Goal: Task Accomplishment & Management: Manage account settings

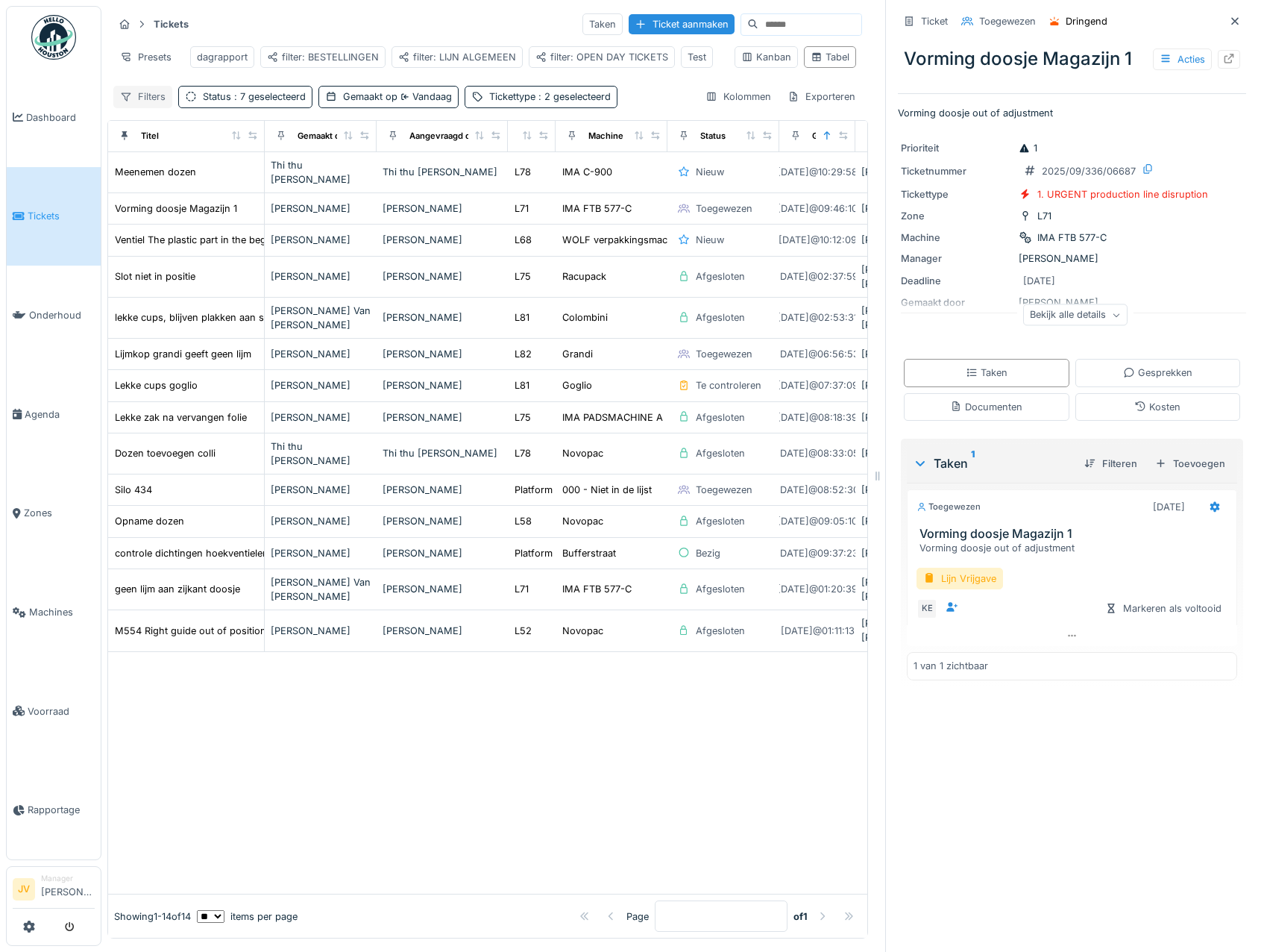
scroll to position [11, 0]
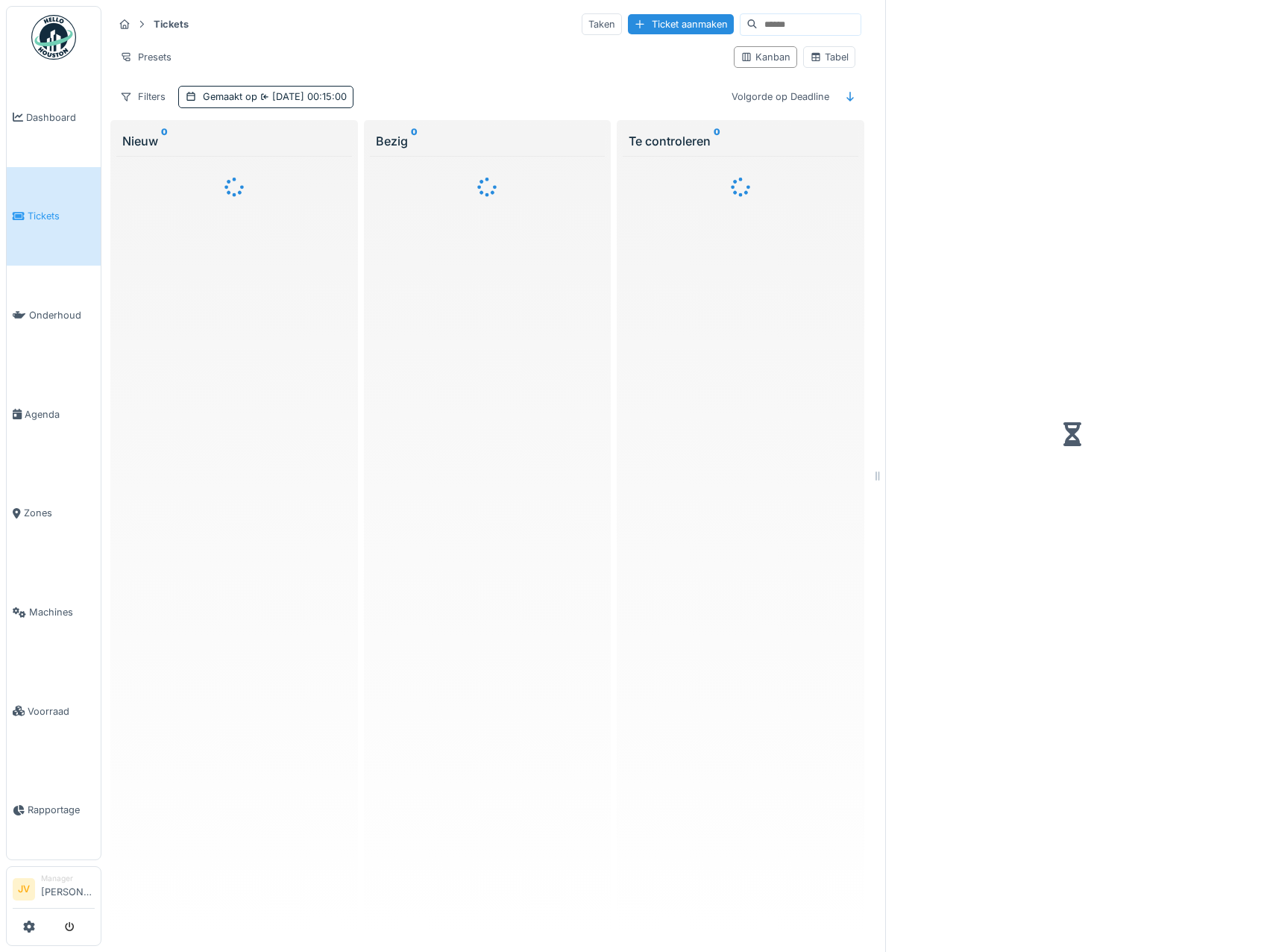
scroll to position [11, 0]
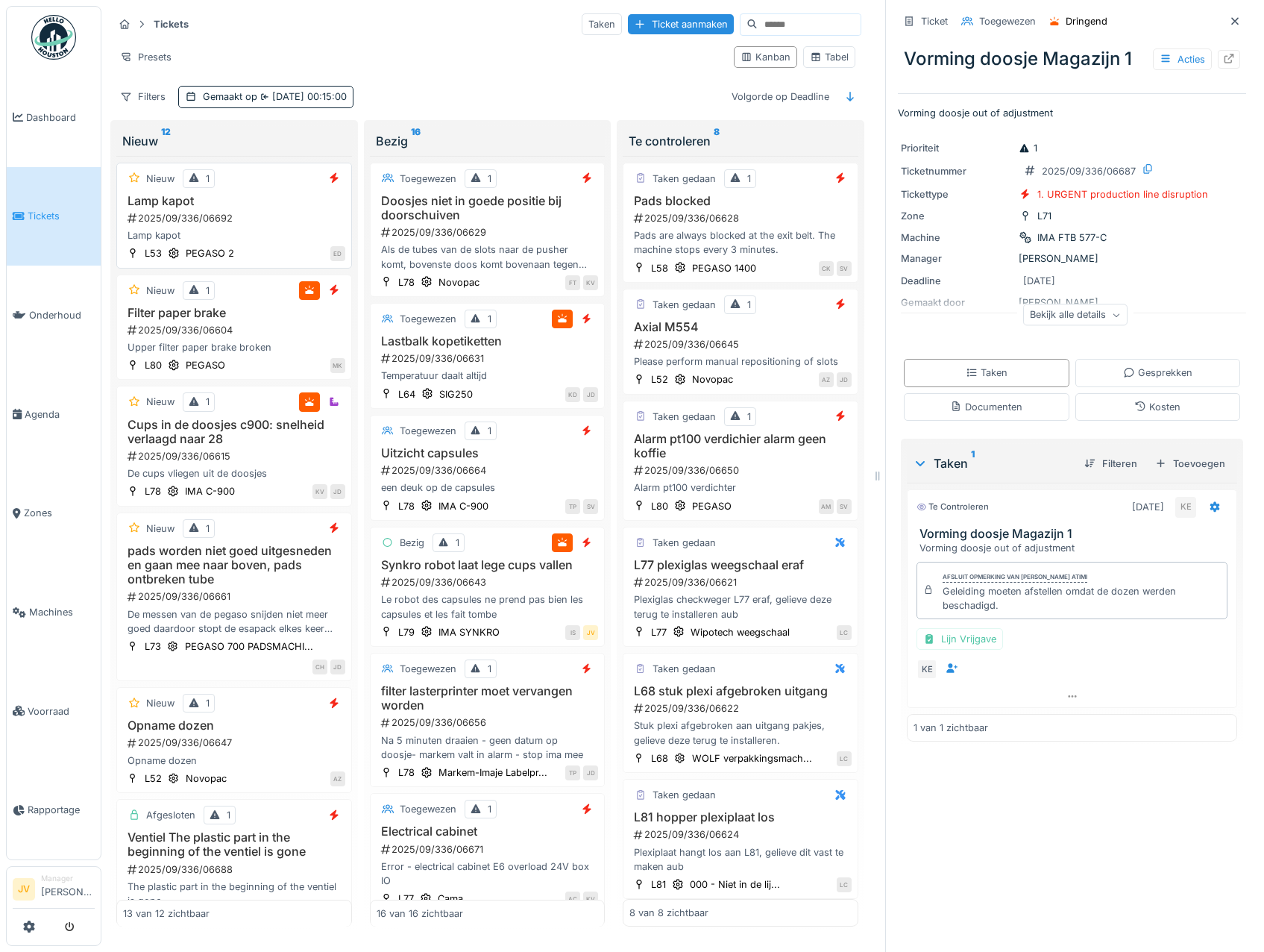
click at [291, 195] on h3 "Lamp kapot" at bounding box center [234, 200] width 223 height 14
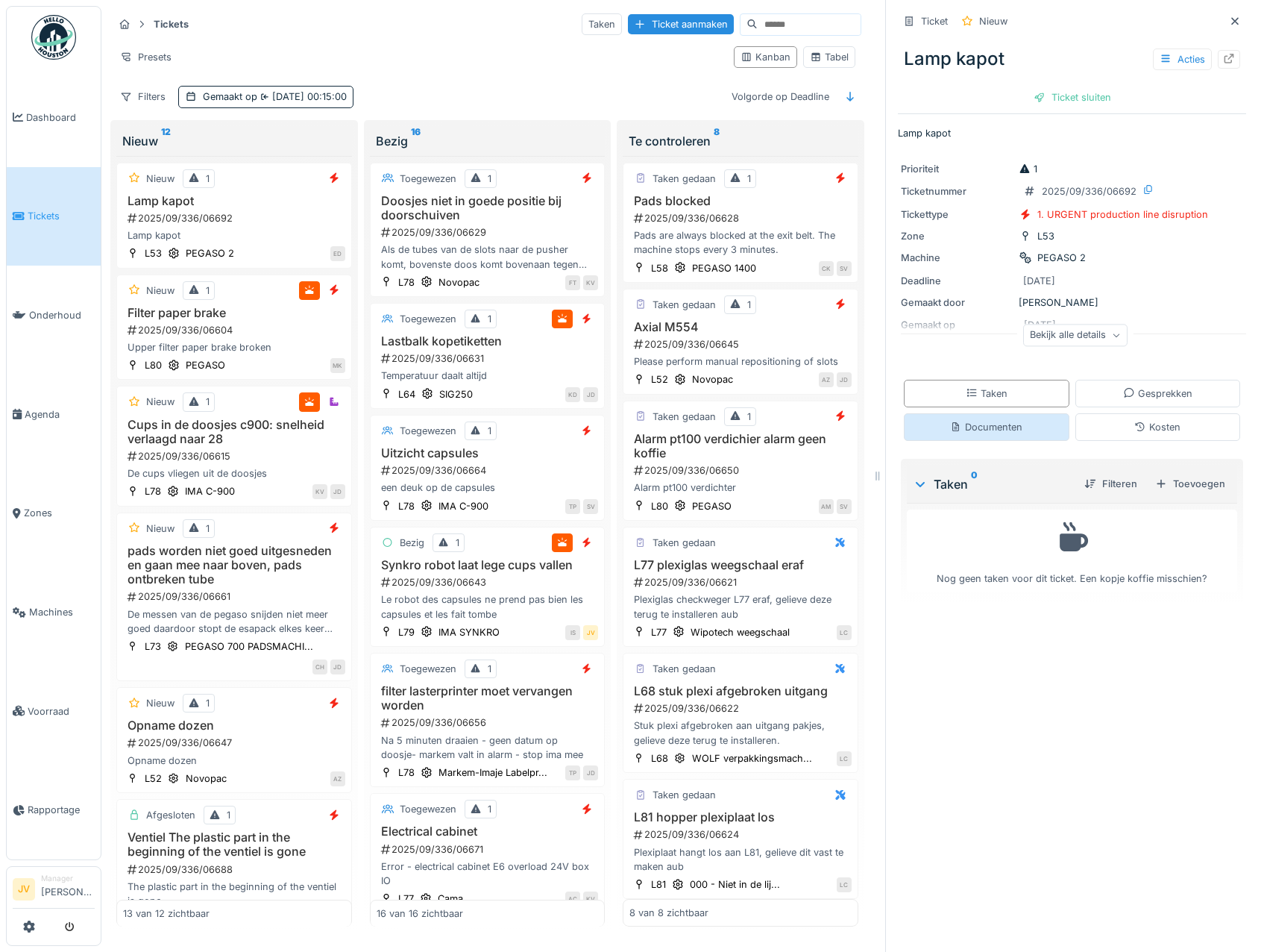
click at [975, 413] on div "Documenten" at bounding box center [987, 427] width 166 height 28
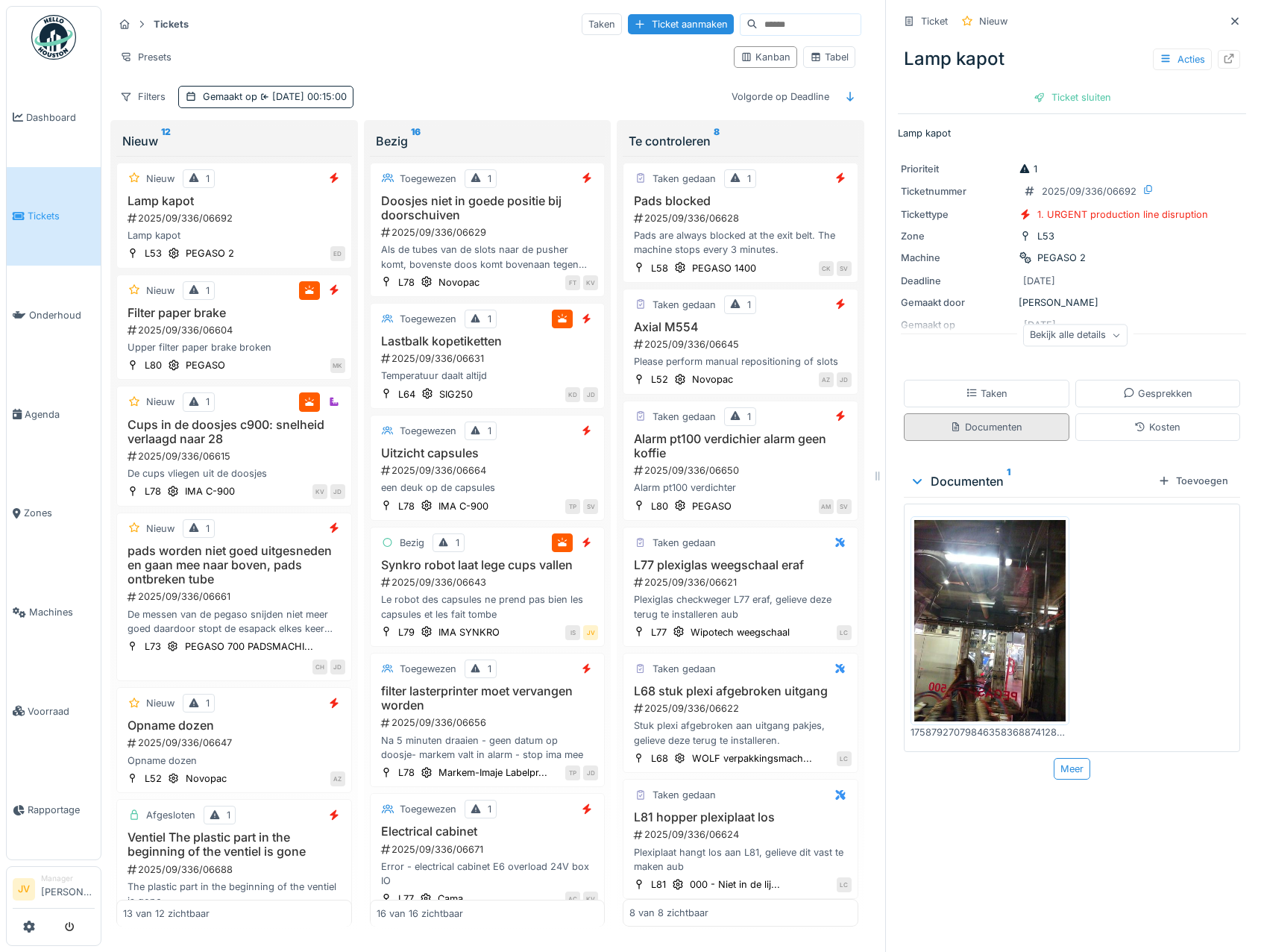
click at [975, 413] on div "Documenten" at bounding box center [987, 427] width 166 height 28
click at [1153, 48] on div "Acties" at bounding box center [1183, 59] width 59 height 21
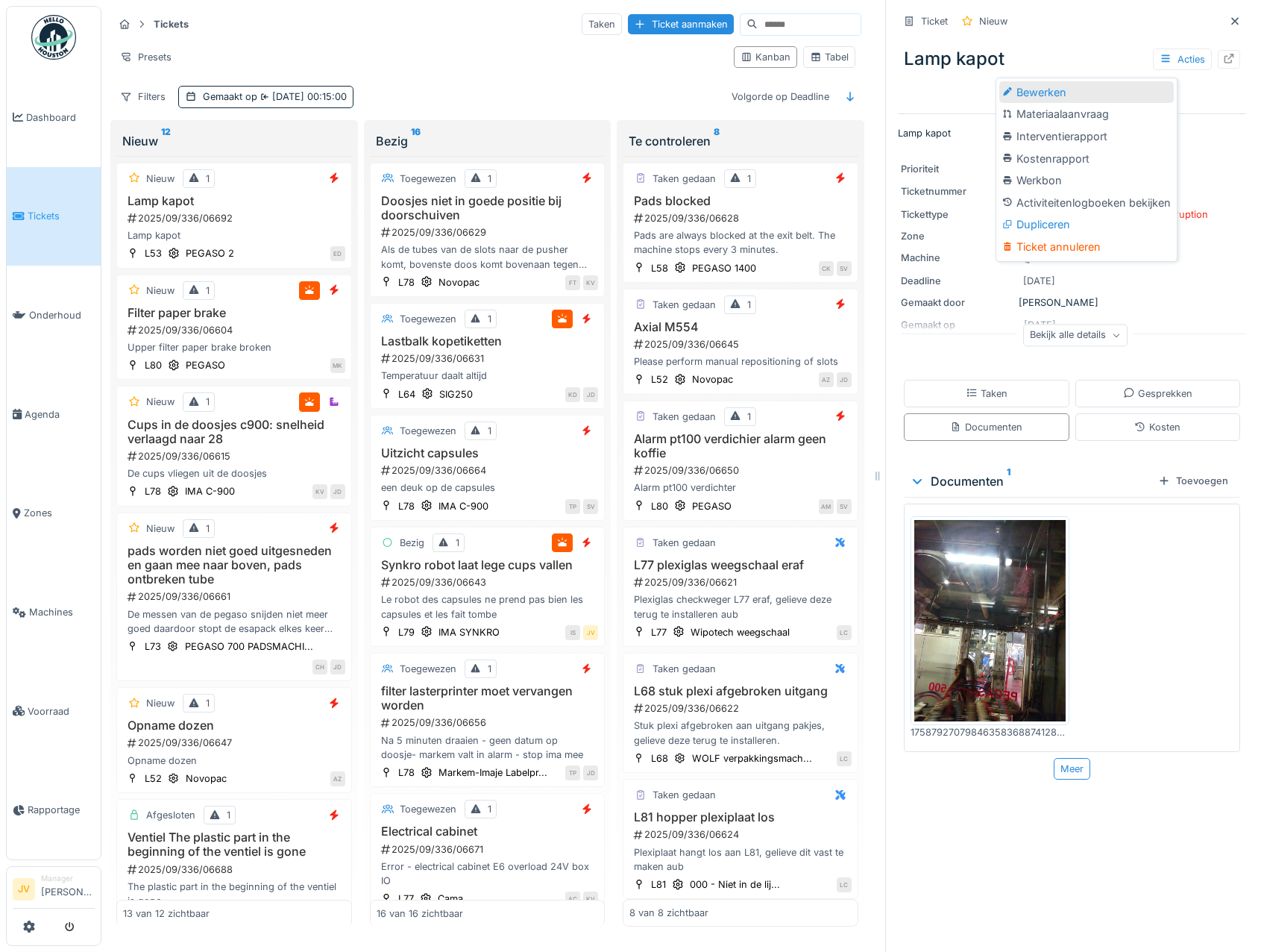
click at [1121, 81] on div "Bewerken" at bounding box center [1087, 92] width 174 height 22
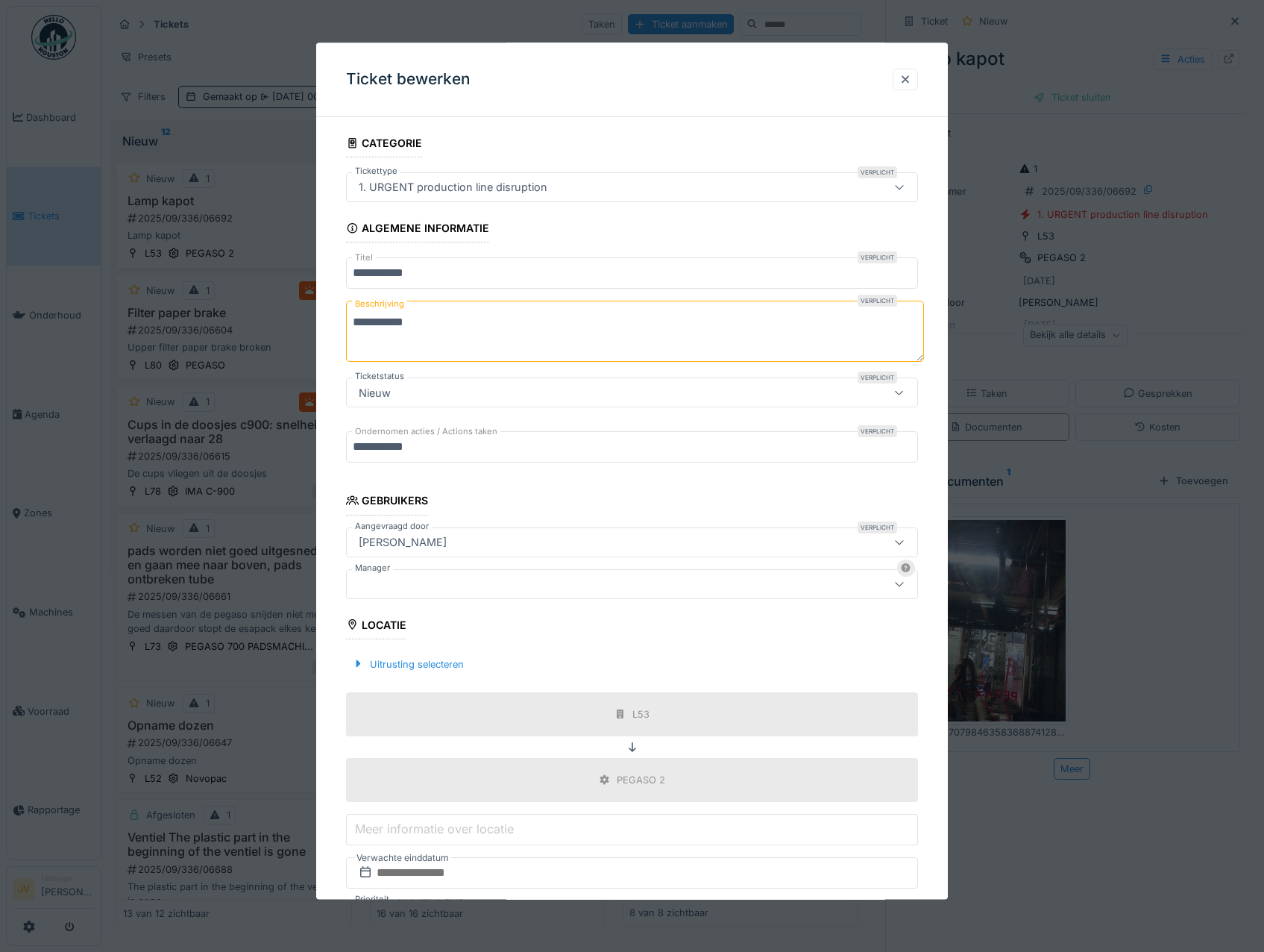
click at [376, 582] on div at bounding box center [599, 584] width 491 height 16
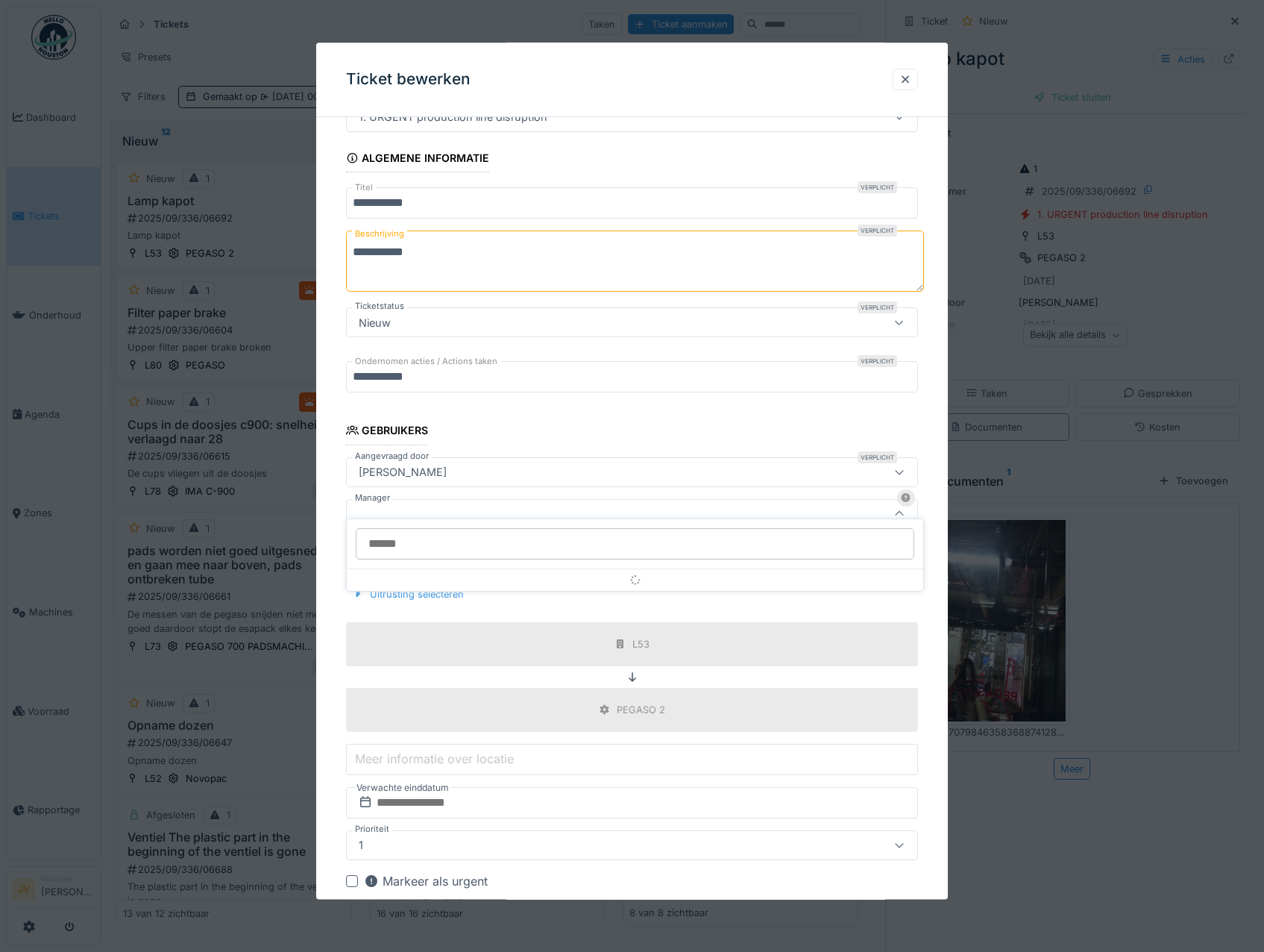
scroll to position [113, 0]
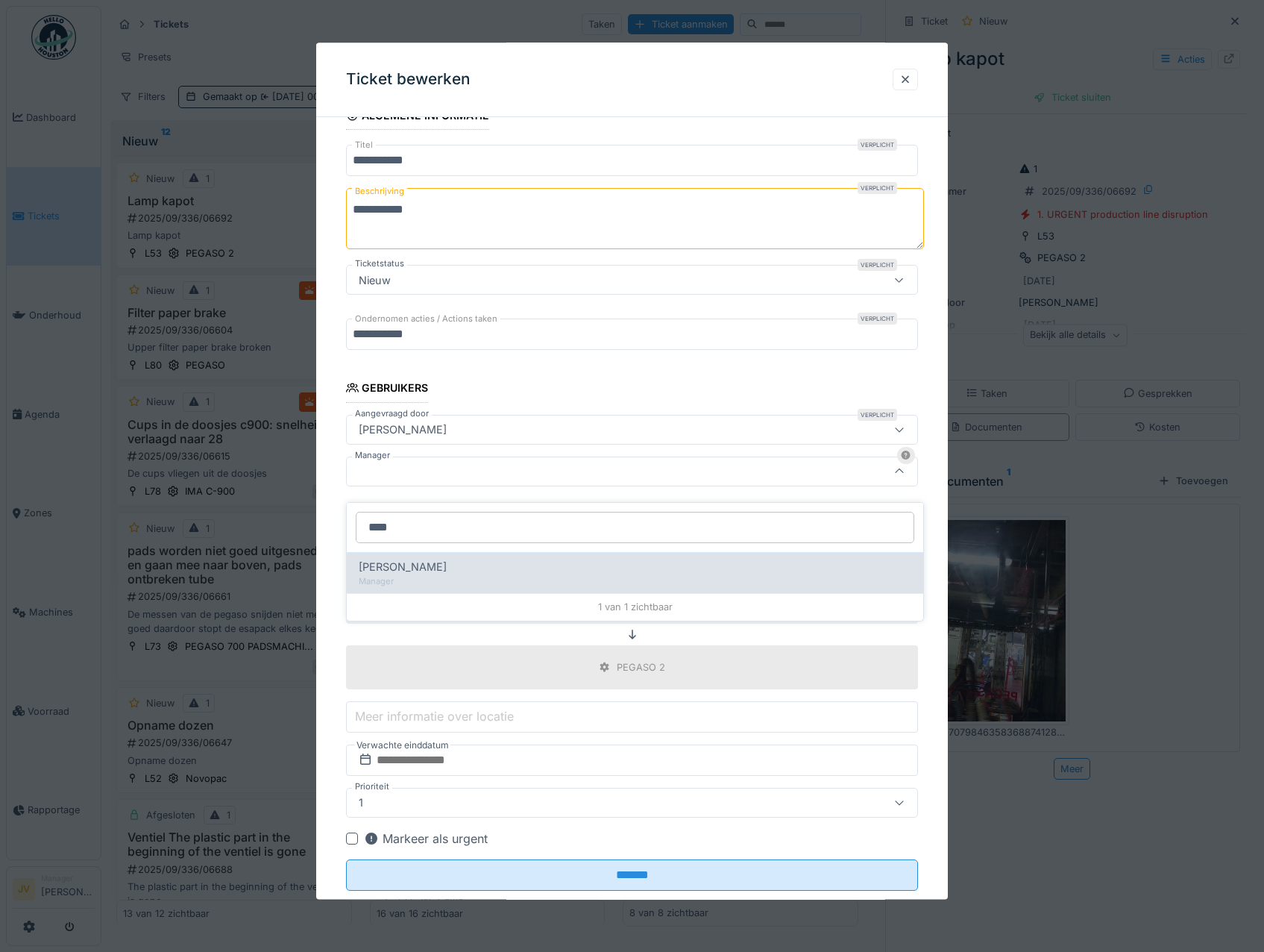
type input "****"
click at [458, 575] on div "Manager" at bounding box center [635, 581] width 553 height 12
type input "****"
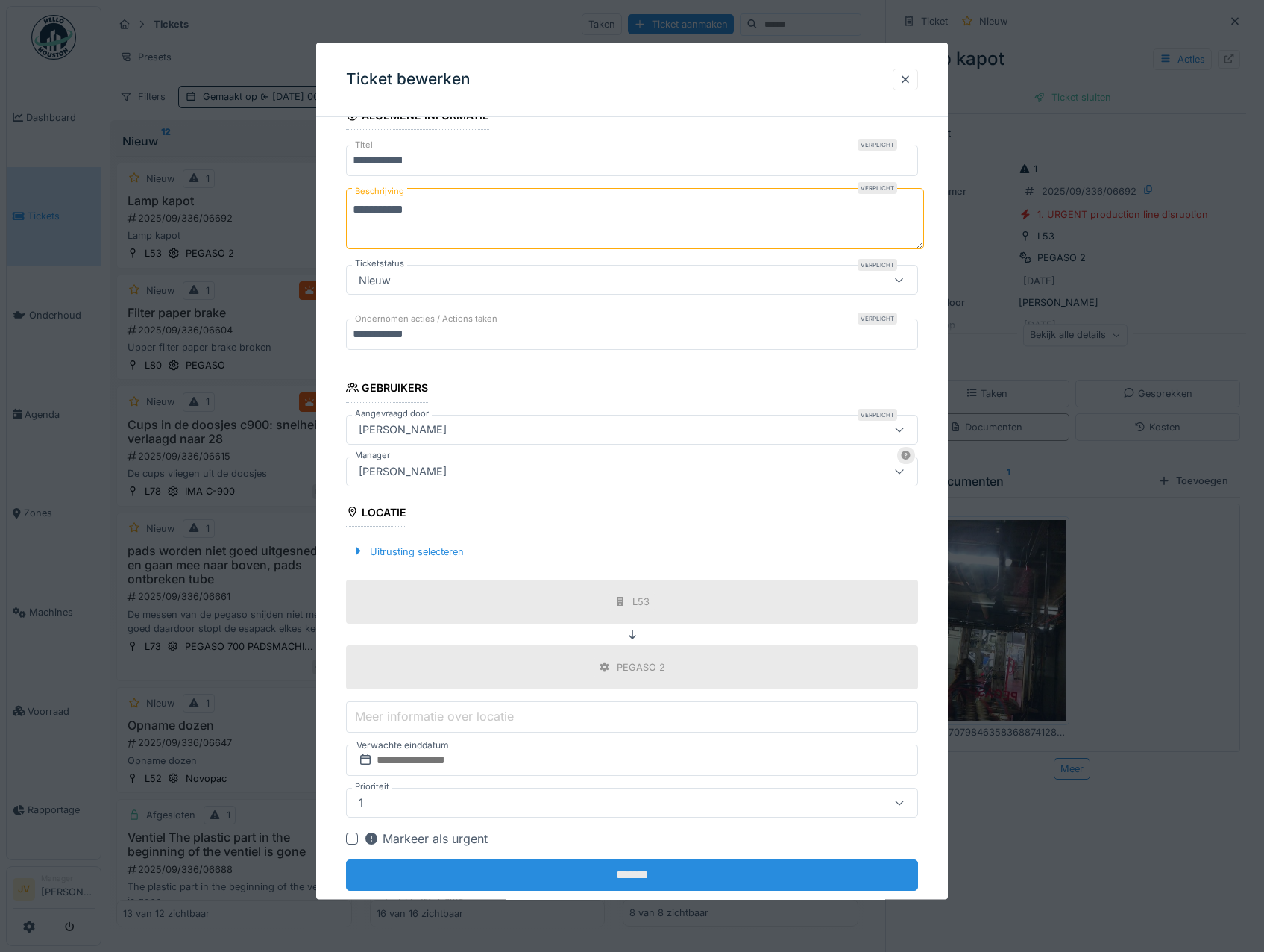
click at [610, 881] on input "*******" at bounding box center [632, 875] width 572 height 31
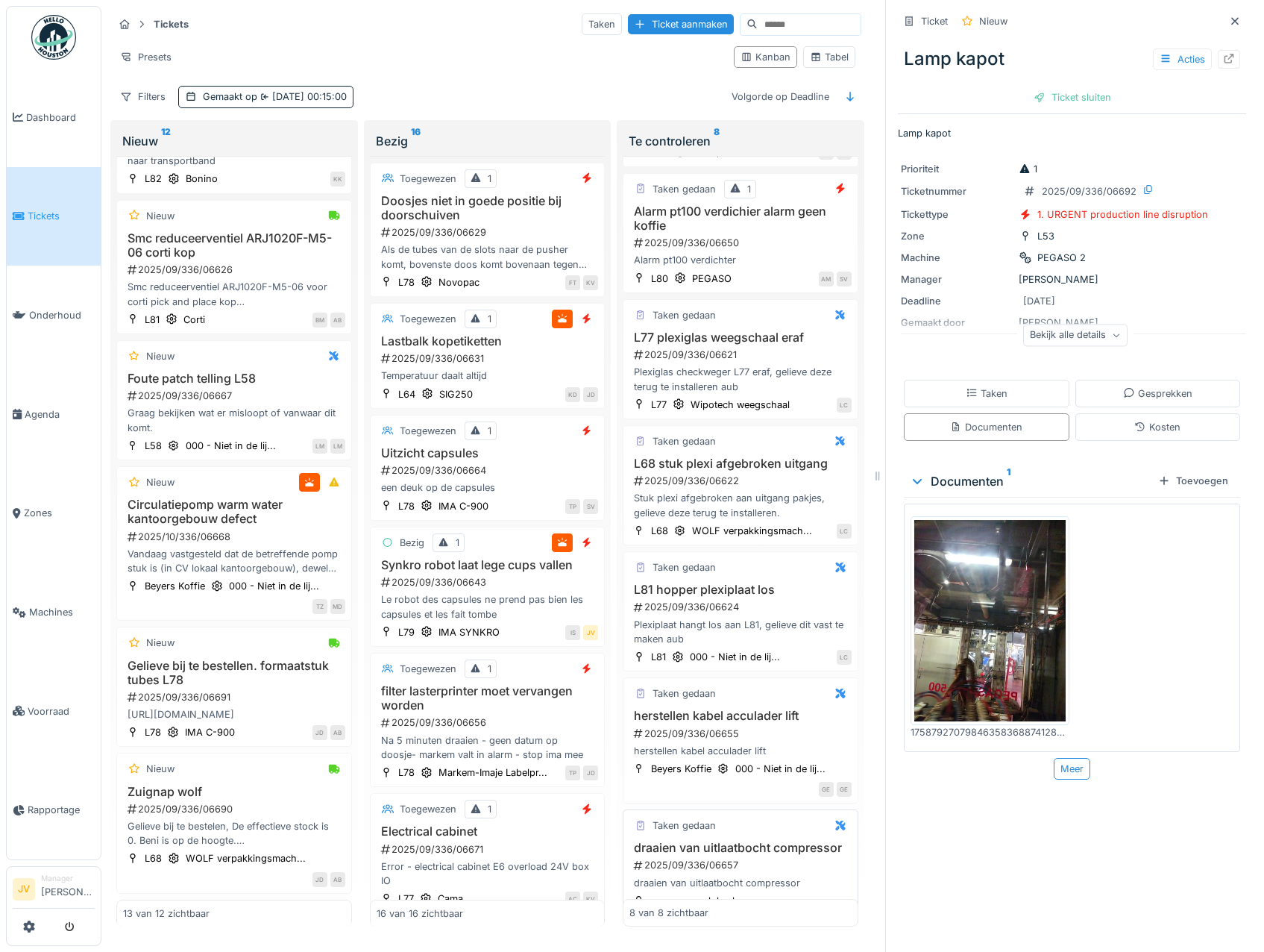
scroll to position [298, 0]
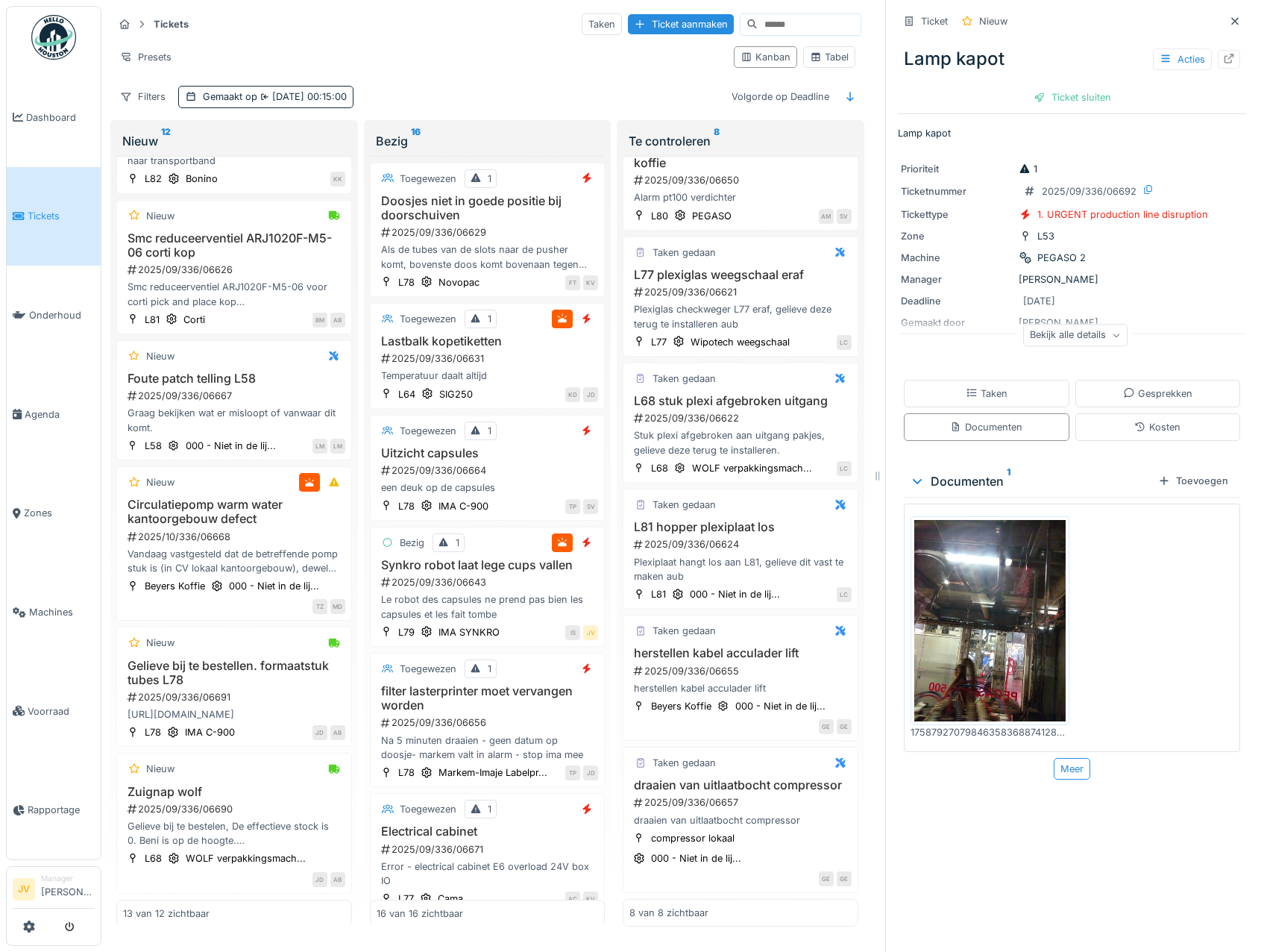
click at [1005, 617] on img at bounding box center [990, 620] width 151 height 201
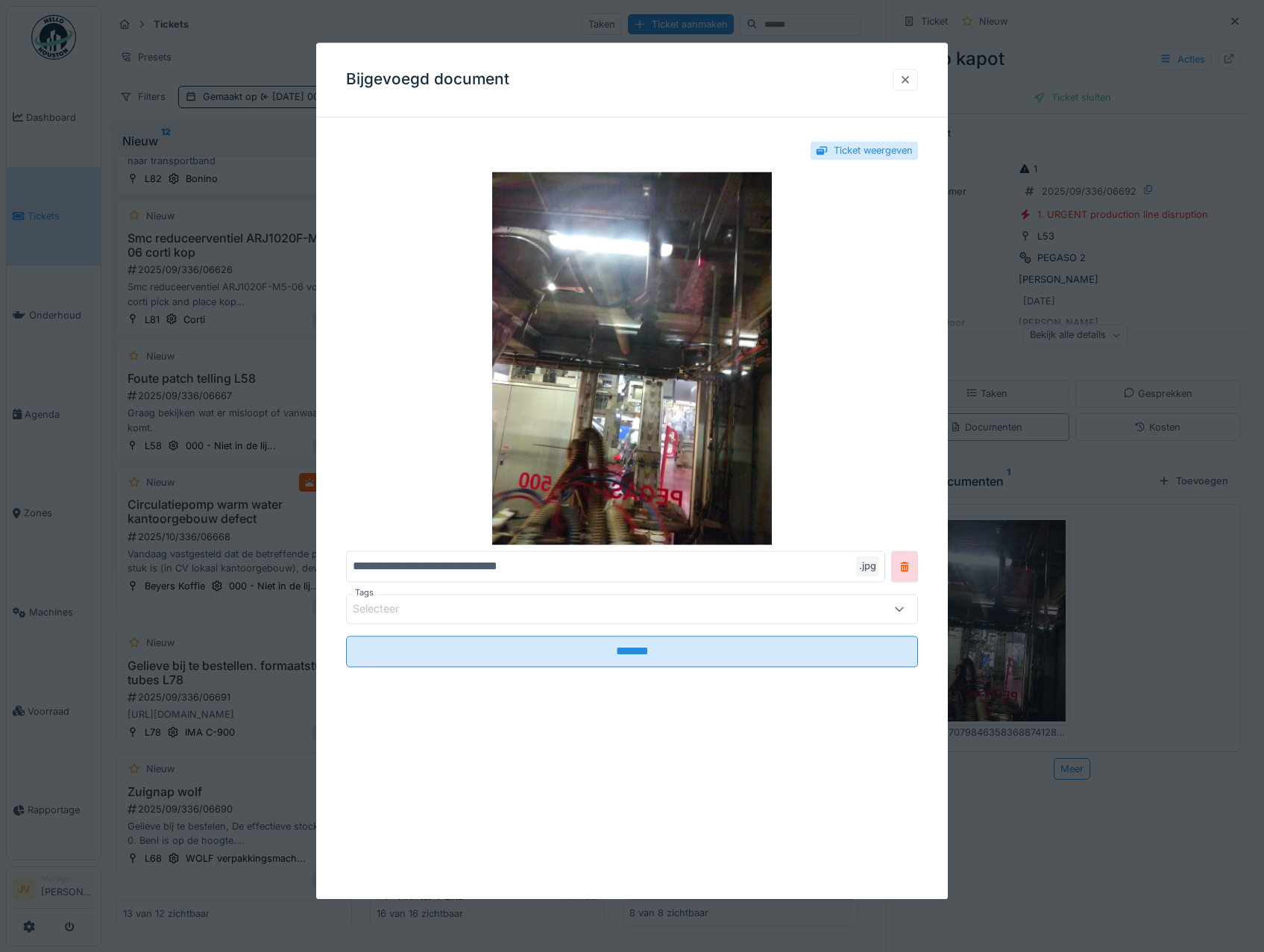
click at [908, 77] on div at bounding box center [905, 79] width 12 height 14
